Goal: Information Seeking & Learning: Learn about a topic

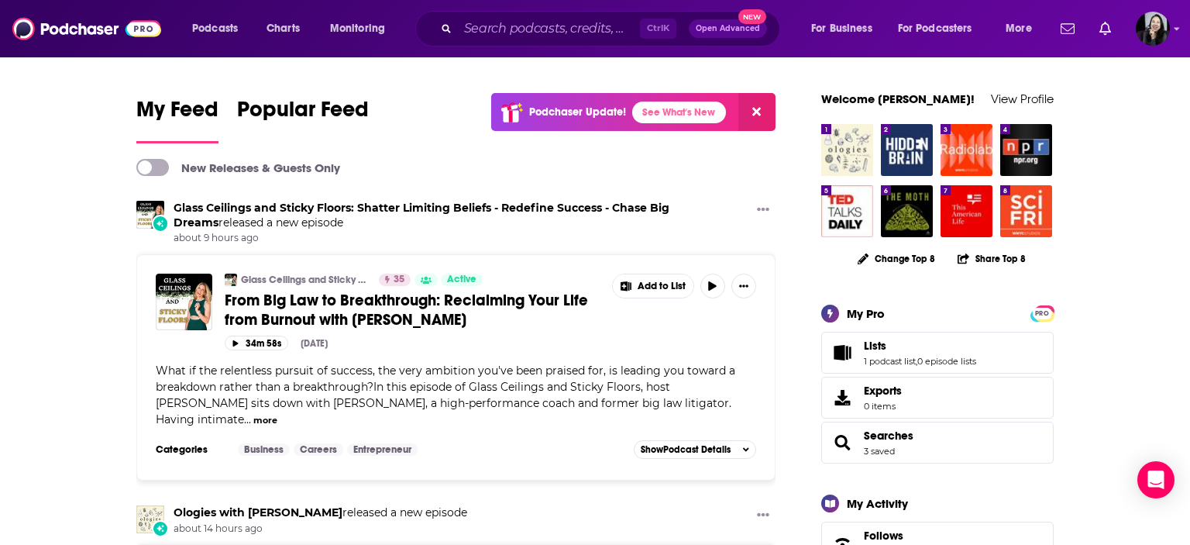
click at [548, 14] on div "Ctrl K Open Advanced New" at bounding box center [597, 29] width 365 height 36
click at [569, 20] on input "Search podcasts, credits, & more..." at bounding box center [549, 28] width 182 height 25
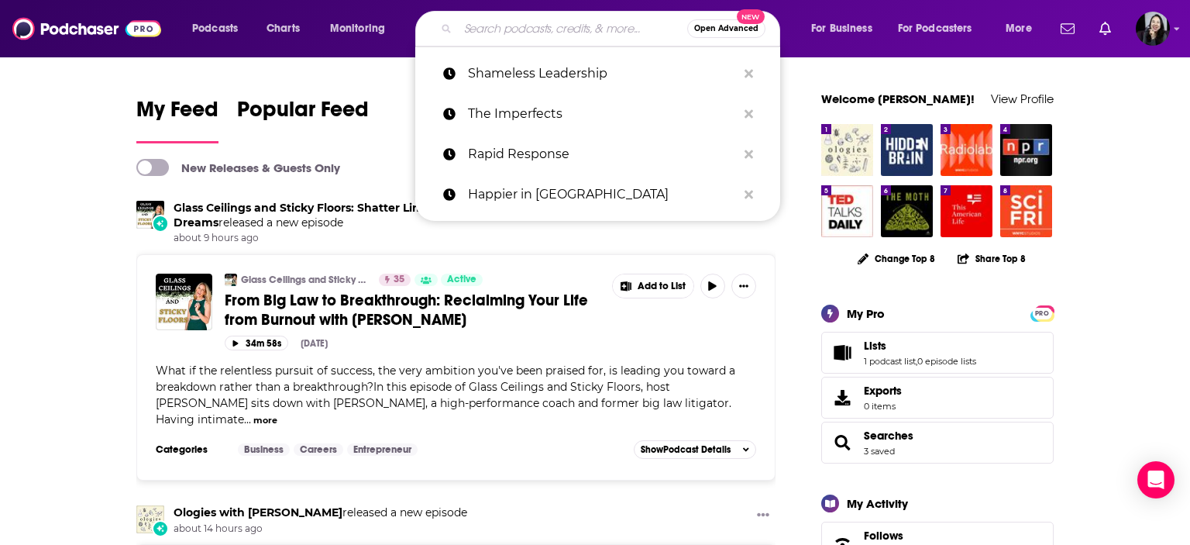
paste input "Nobody Told Me!"
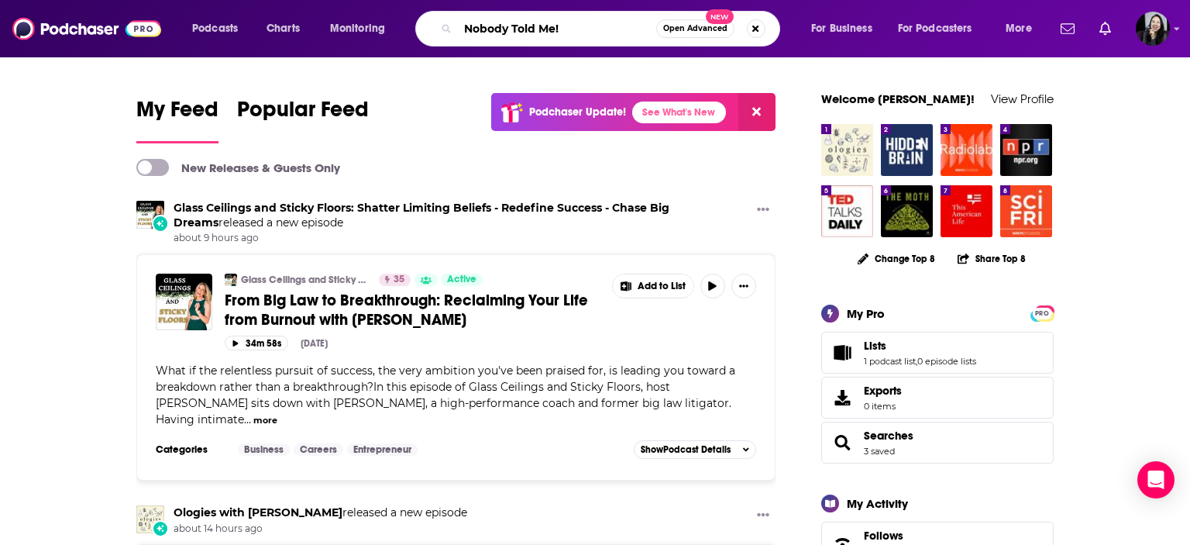
type input "Nobody Told Me!"
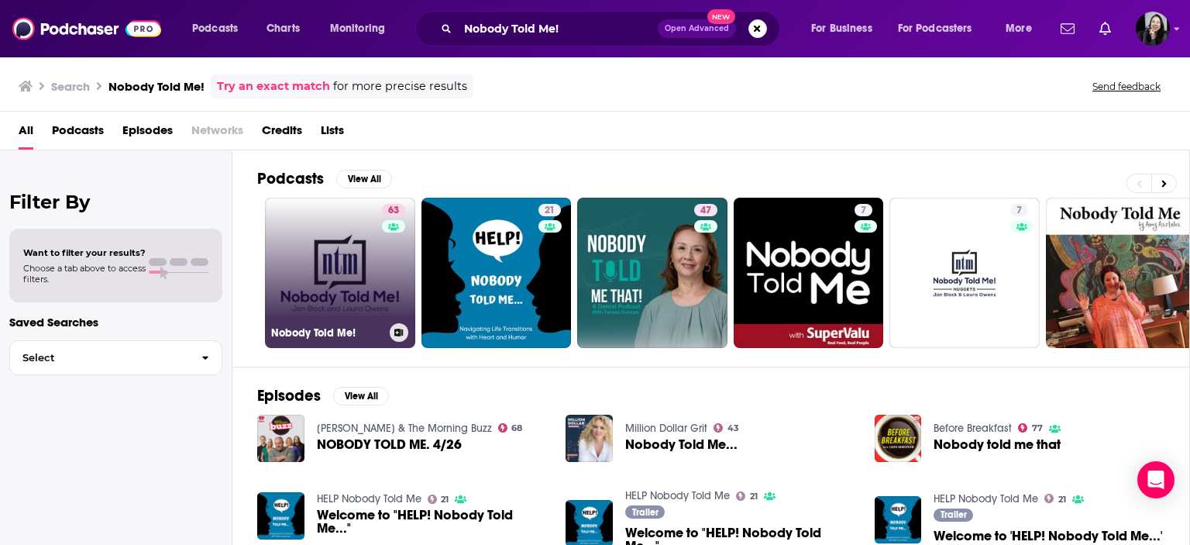
click at [376, 270] on link "63 Nobody Told Me!" at bounding box center [340, 273] width 150 height 150
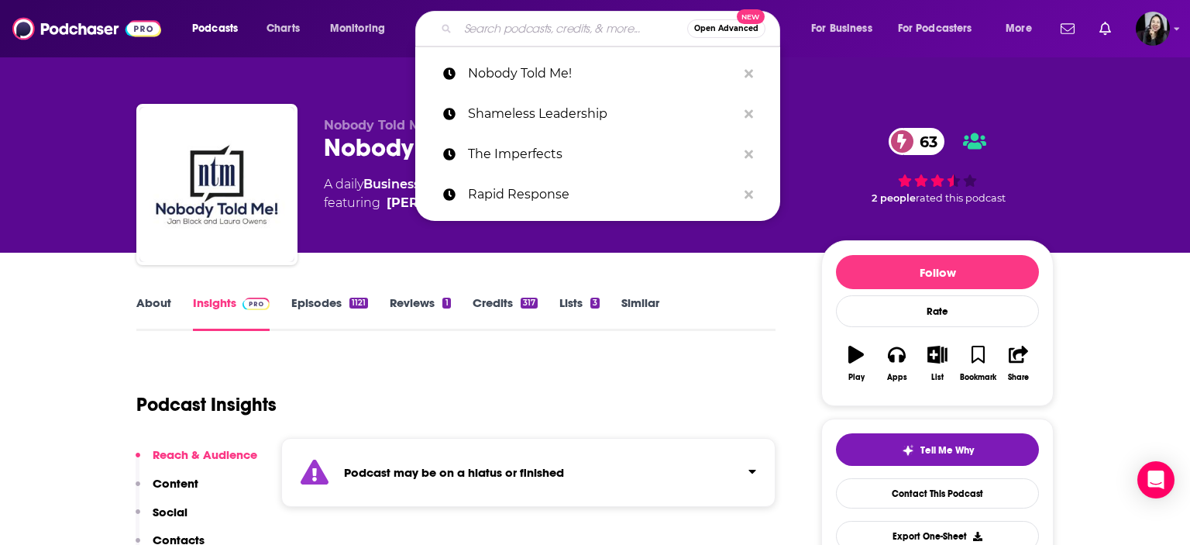
click at [585, 18] on input "Search podcasts, credits, & more..." at bounding box center [572, 28] width 229 height 25
paste input "The Rise & Conquer Podcast"
type input "The Rise & Conquer Podcast"
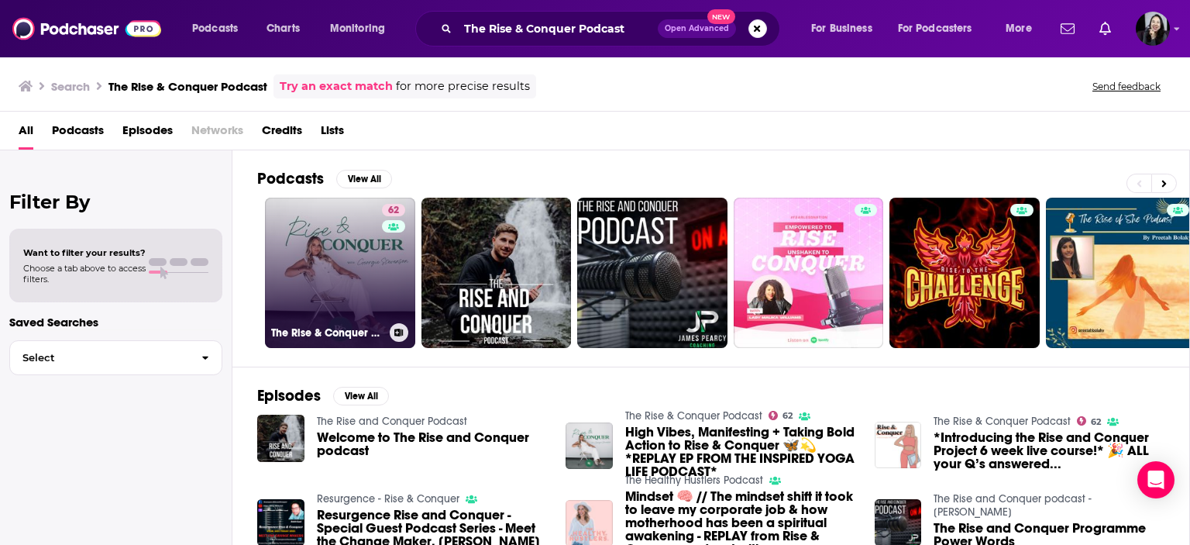
click at [359, 262] on link "62 The Rise & Conquer Podcast" at bounding box center [340, 273] width 150 height 150
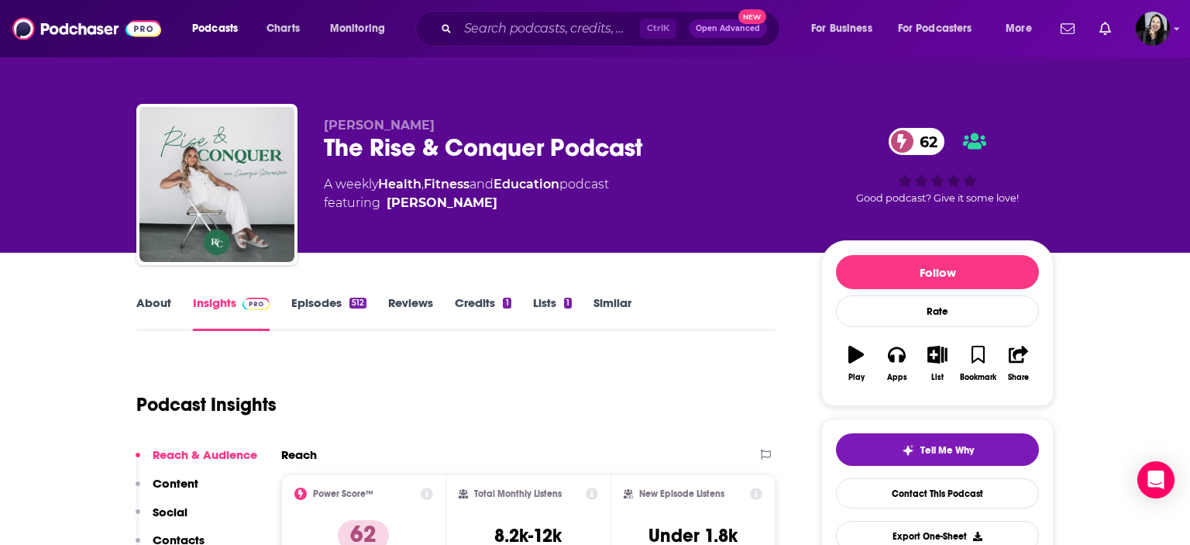
click at [564, 42] on div "Ctrl K Open Advanced New" at bounding box center [597, 29] width 365 height 36
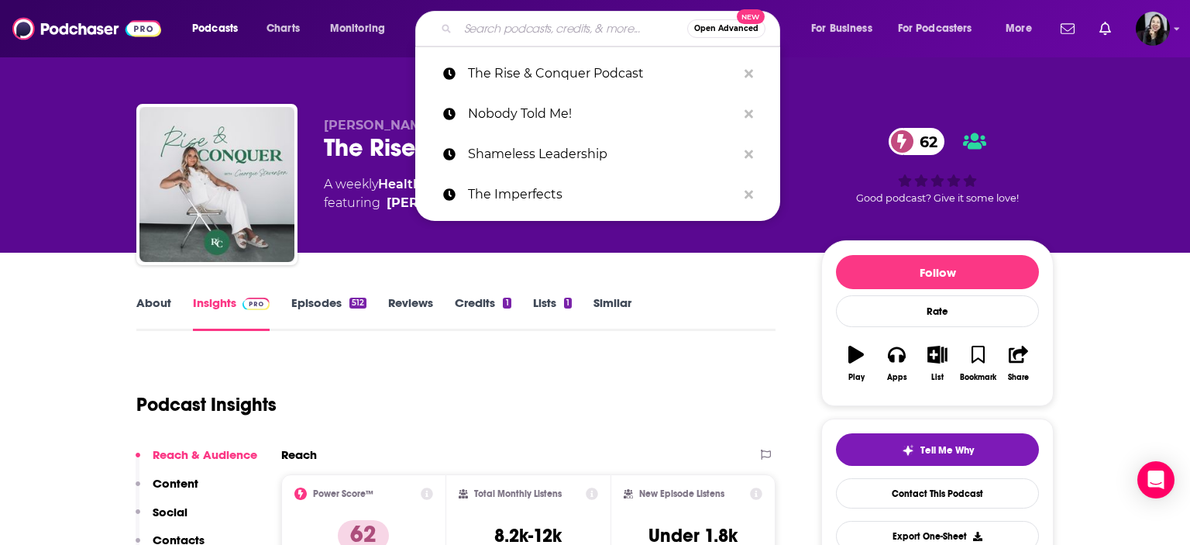
click at [584, 34] on input "Search podcasts, credits, & more..." at bounding box center [572, 28] width 229 height 25
paste input "Shrink For The Shy Guy"
type input "Shrink For The Shy Guy"
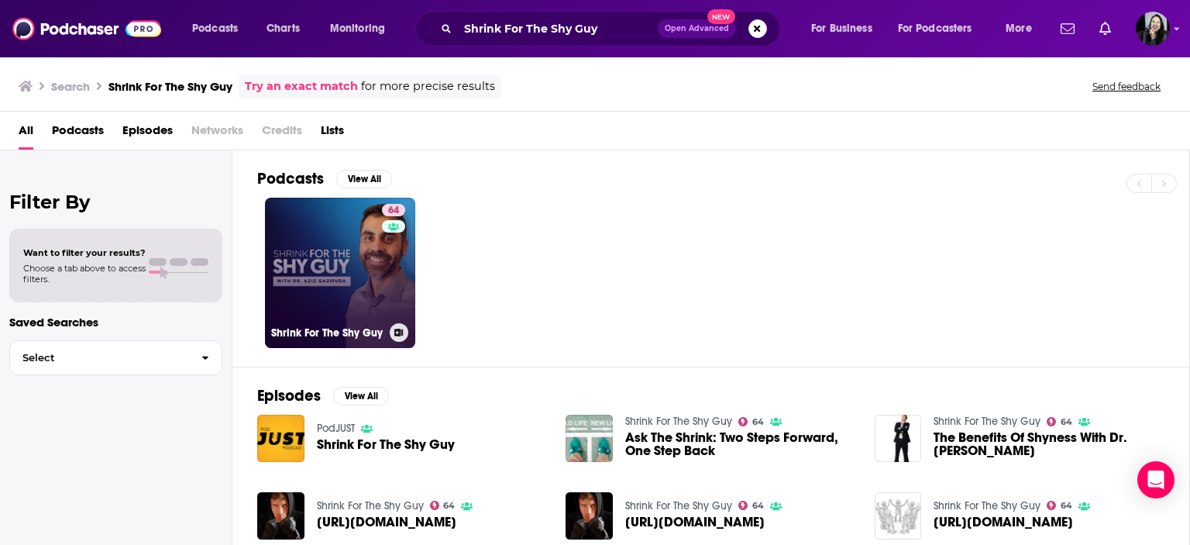
click at [373, 284] on link "64 Shrink For The Shy Guy" at bounding box center [340, 273] width 150 height 150
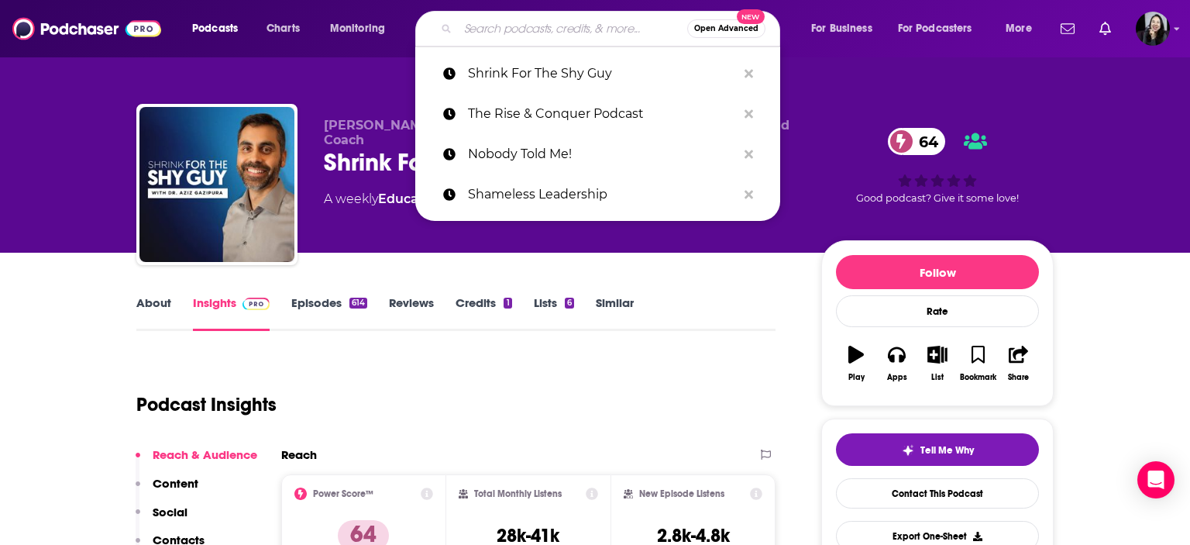
click at [566, 29] on input "Search podcasts, credits, & more..." at bounding box center [572, 28] width 229 height 25
paste input "Emotionally Uncomfortable"
type input "Emotionally Uncomfortable"
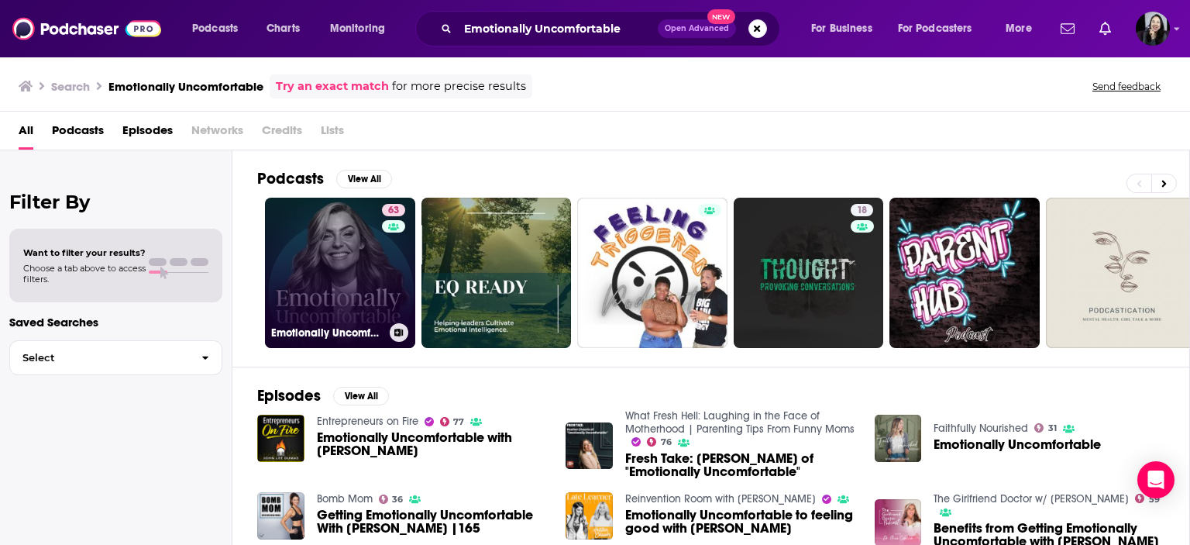
click at [342, 262] on link "63 Emotionally Uncomfortable" at bounding box center [340, 273] width 150 height 150
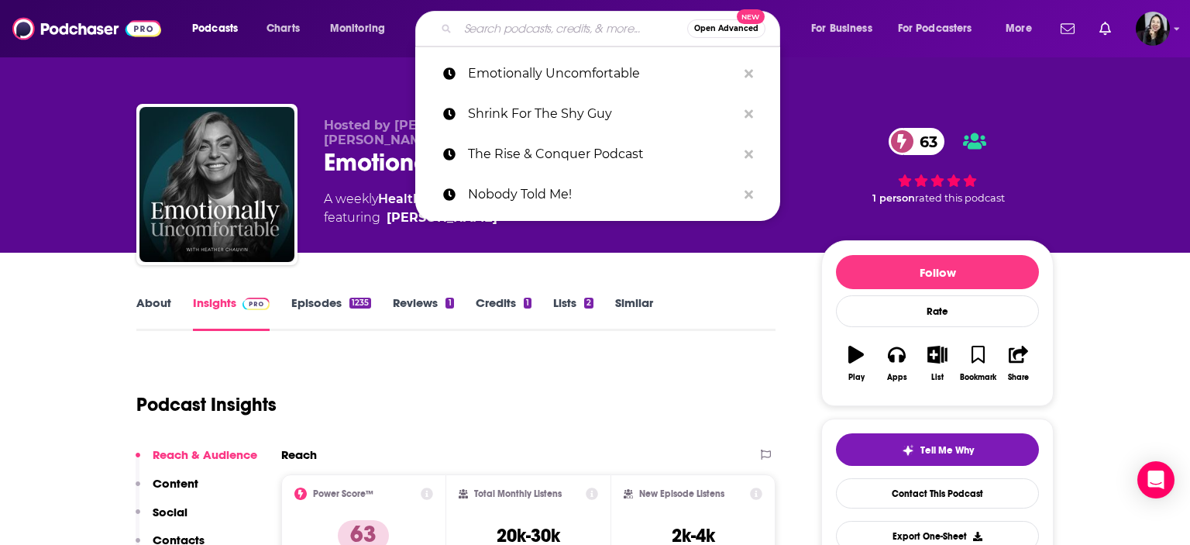
click at [589, 17] on input "Search podcasts, credits, & more..." at bounding box center [572, 28] width 229 height 25
paste input "The Journey with [PERSON_NAME]"
type input "The Journey with [PERSON_NAME]"
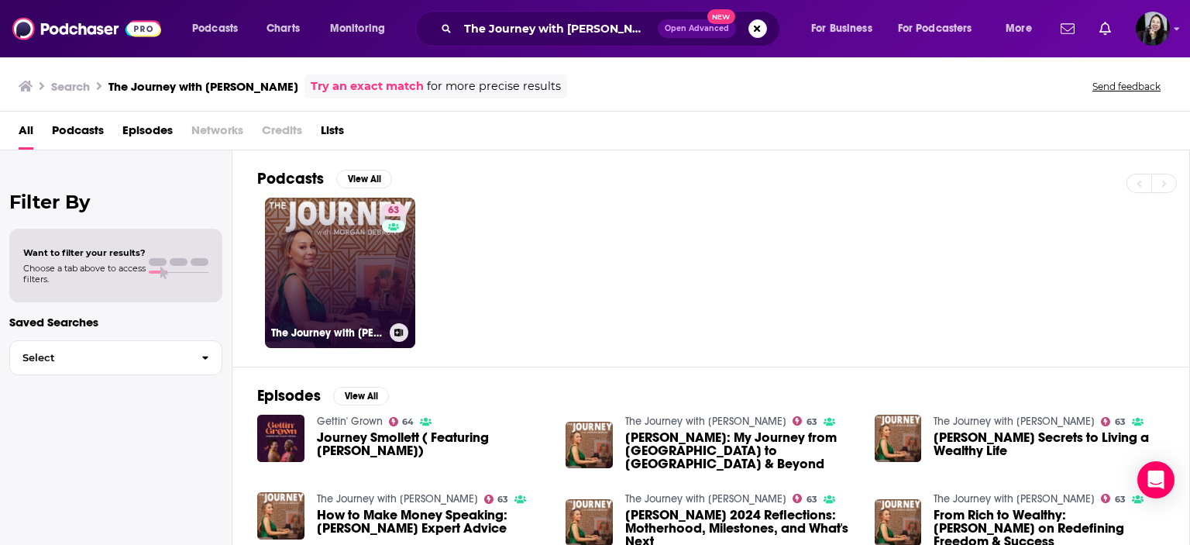
click at [333, 276] on link "63 The Journey with [PERSON_NAME]" at bounding box center [340, 273] width 150 height 150
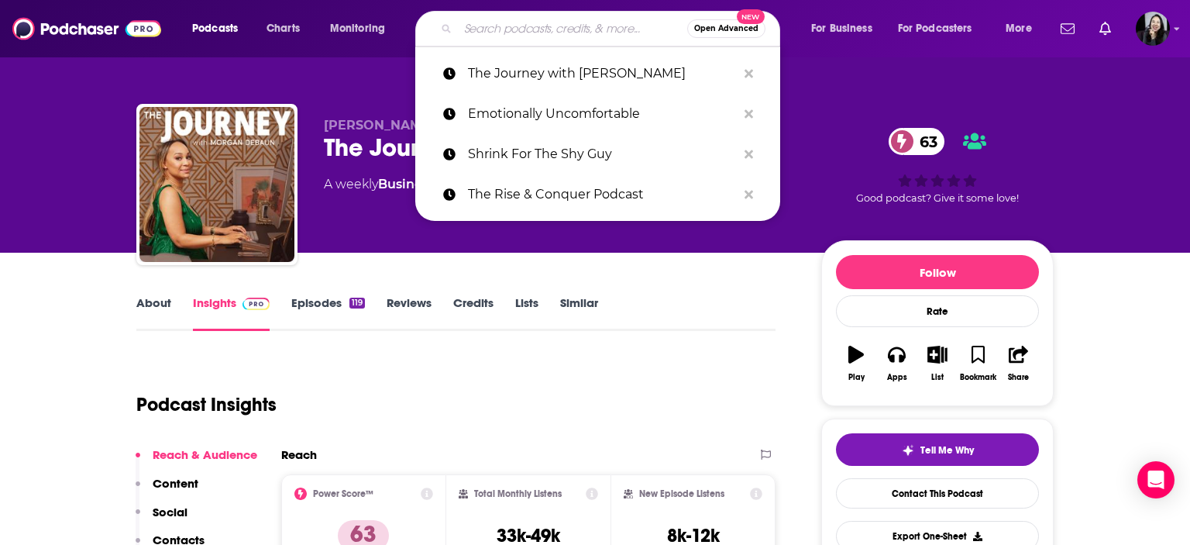
click at [552, 26] on input "Search podcasts, credits, & more..." at bounding box center [572, 28] width 229 height 25
paste input "Midlife Conversations with [PERSON_NAME] [PERSON_NAME]"
type input "Midlife Conversations with [PERSON_NAME] [PERSON_NAME]"
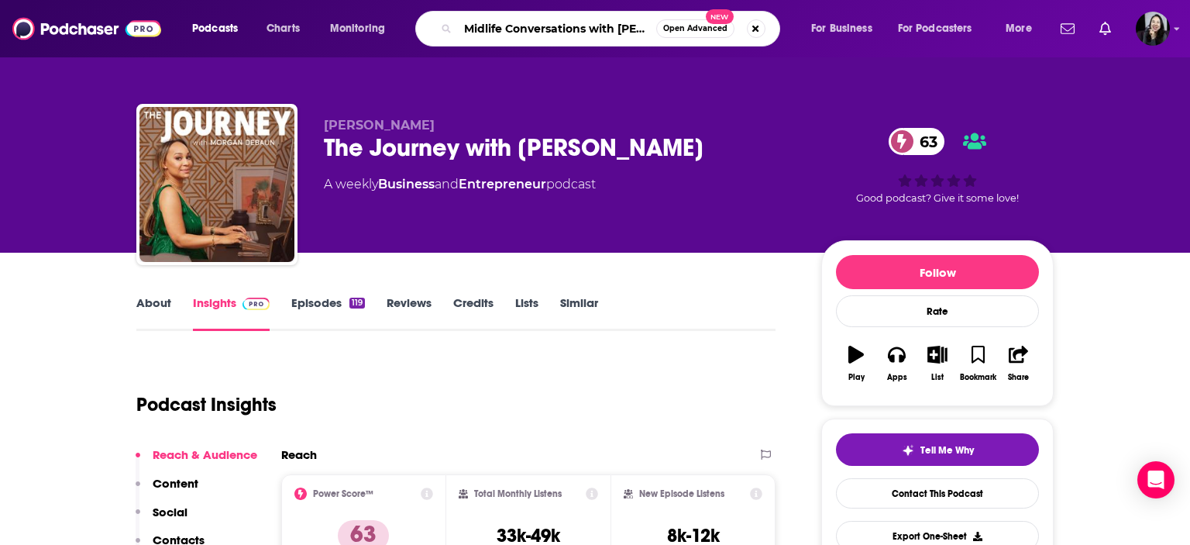
scroll to position [0, 29]
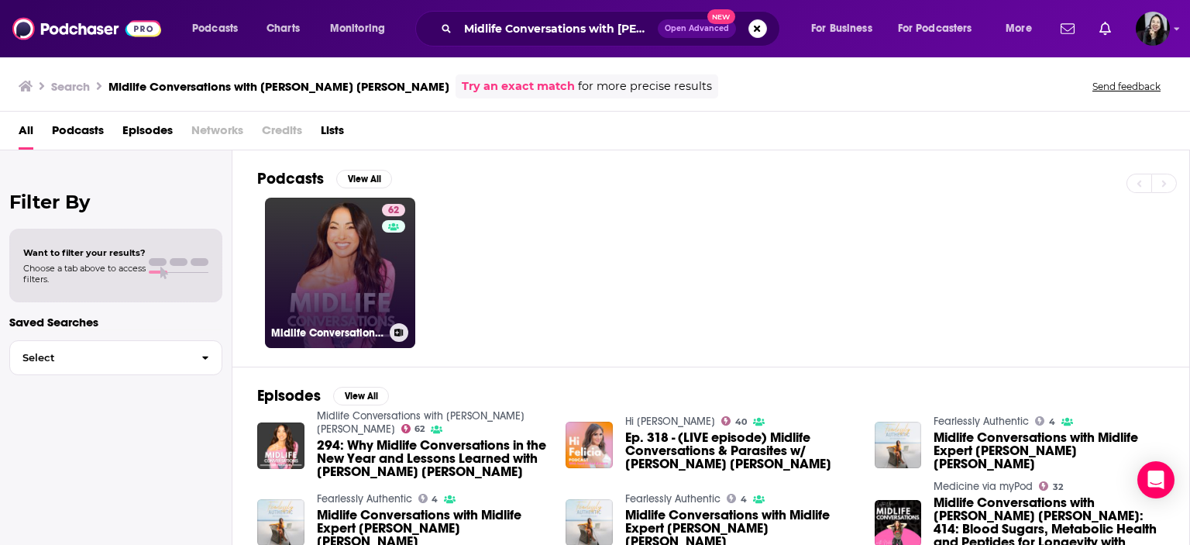
click at [318, 237] on link "62 Midlife Conversations with [PERSON_NAME] [PERSON_NAME]" at bounding box center [340, 273] width 150 height 150
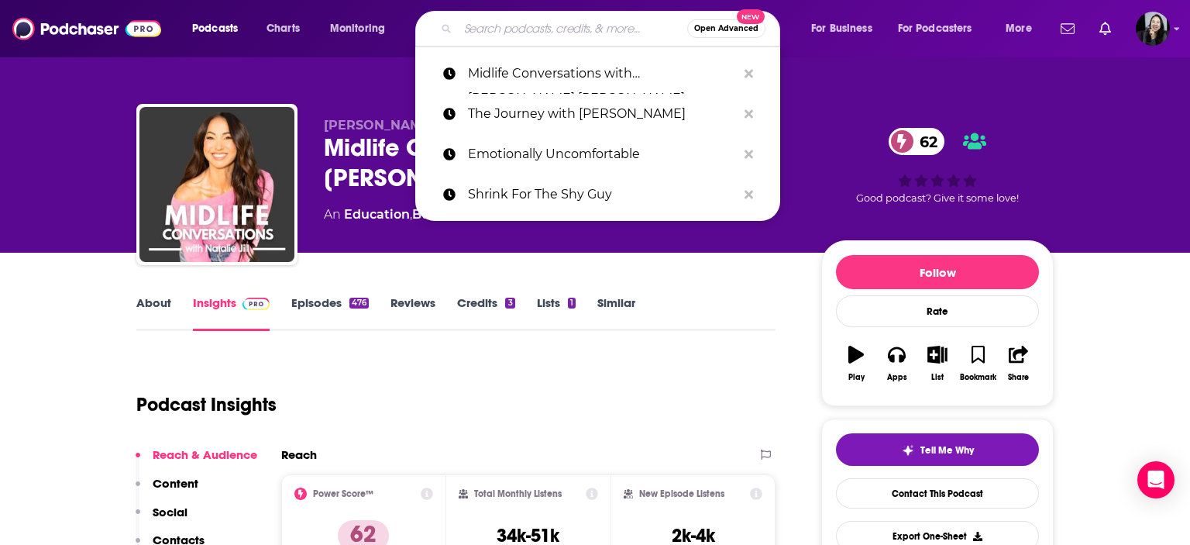
click at [516, 29] on input "Search podcasts, credits, & more..." at bounding box center [572, 28] width 229 height 25
paste input "Bewildered"
type input "Bewildered"
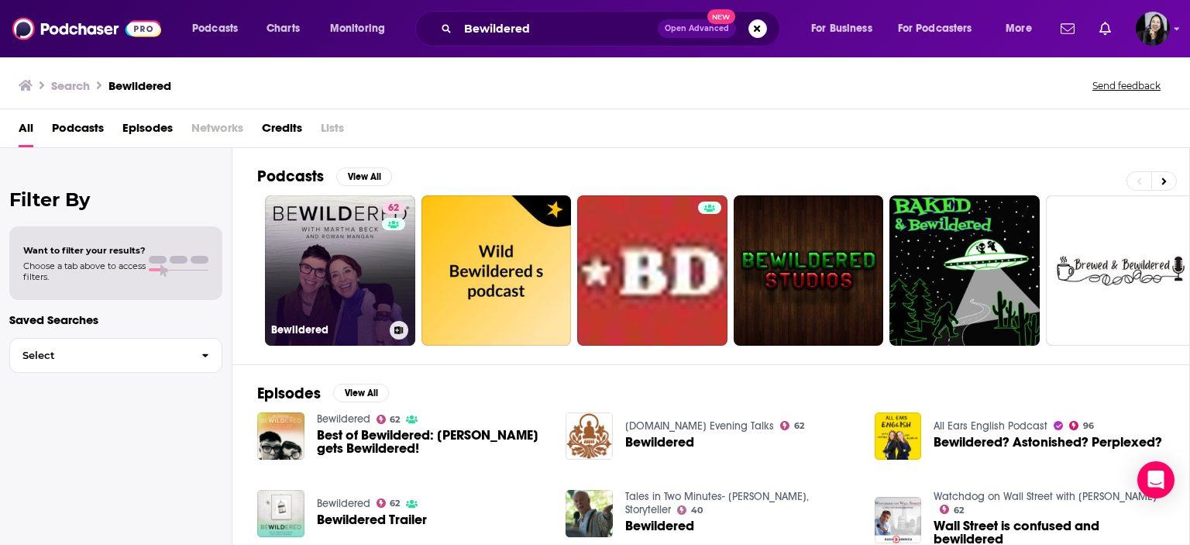
click at [339, 270] on link "62 Bewildered" at bounding box center [340, 270] width 150 height 150
